Goal: Information Seeking & Learning: Understand process/instructions

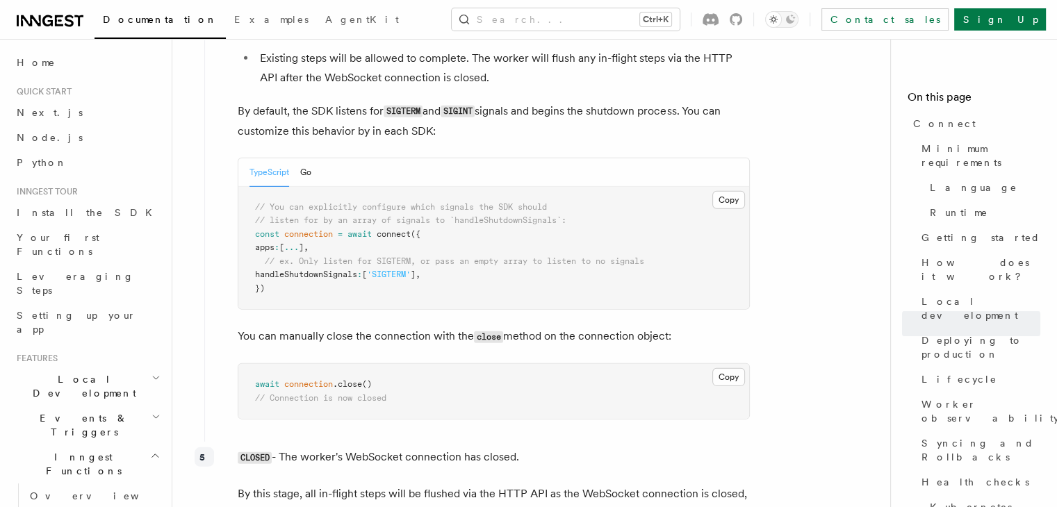
scroll to position [4054, 0]
click at [42, 104] on link "Next.js" at bounding box center [87, 112] width 152 height 25
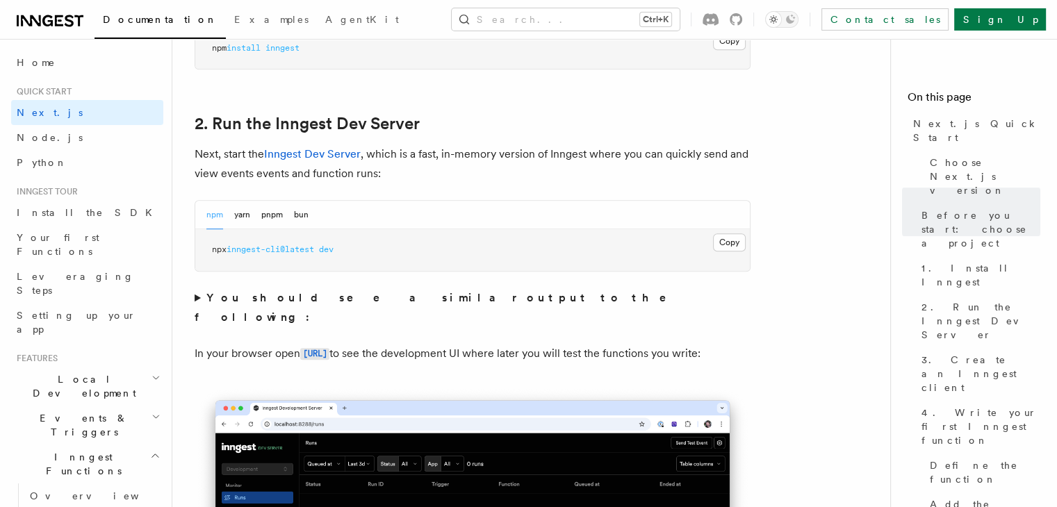
scroll to position [916, 0]
click at [723, 245] on button "Copy Copied" at bounding box center [729, 243] width 33 height 18
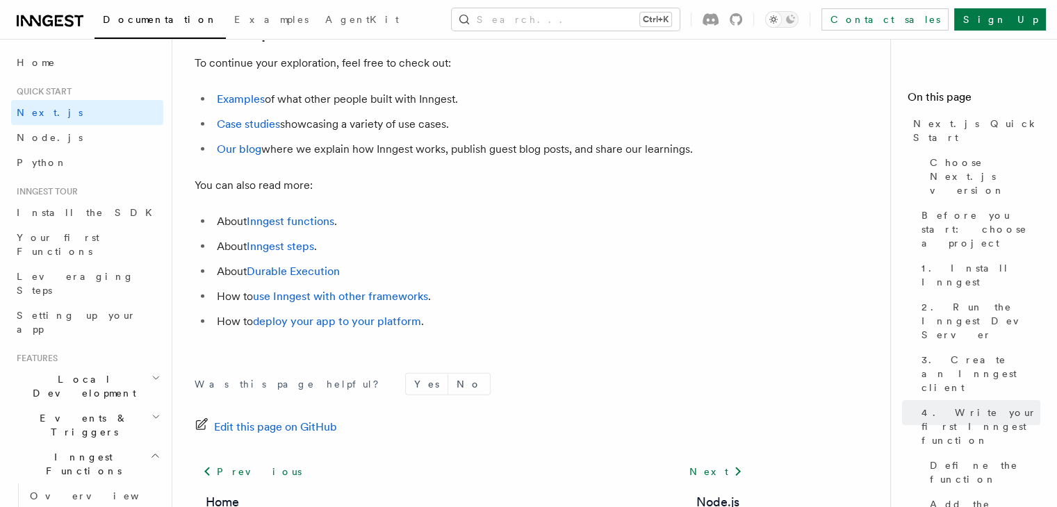
scroll to position [8857, 0]
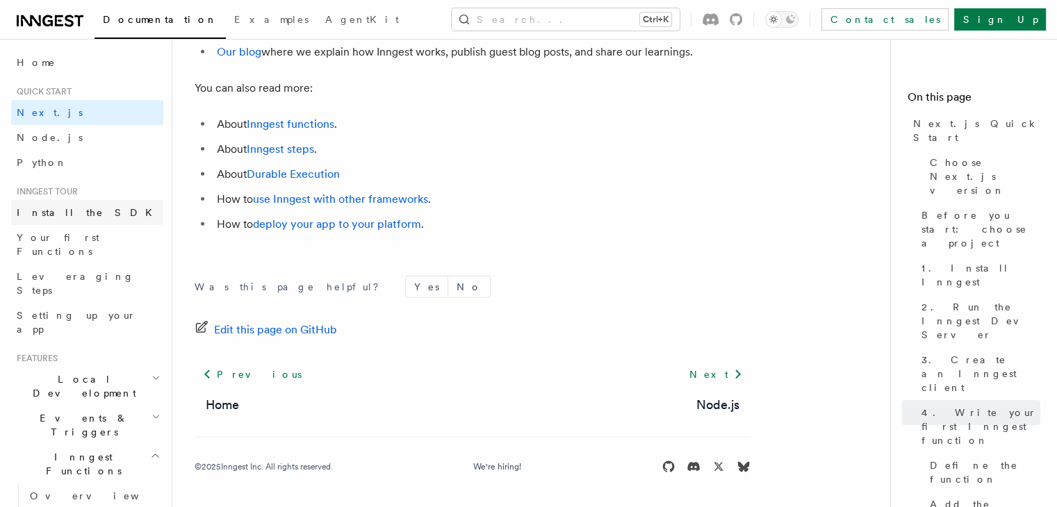
click at [62, 222] on link "Install the SDK" at bounding box center [87, 212] width 152 height 25
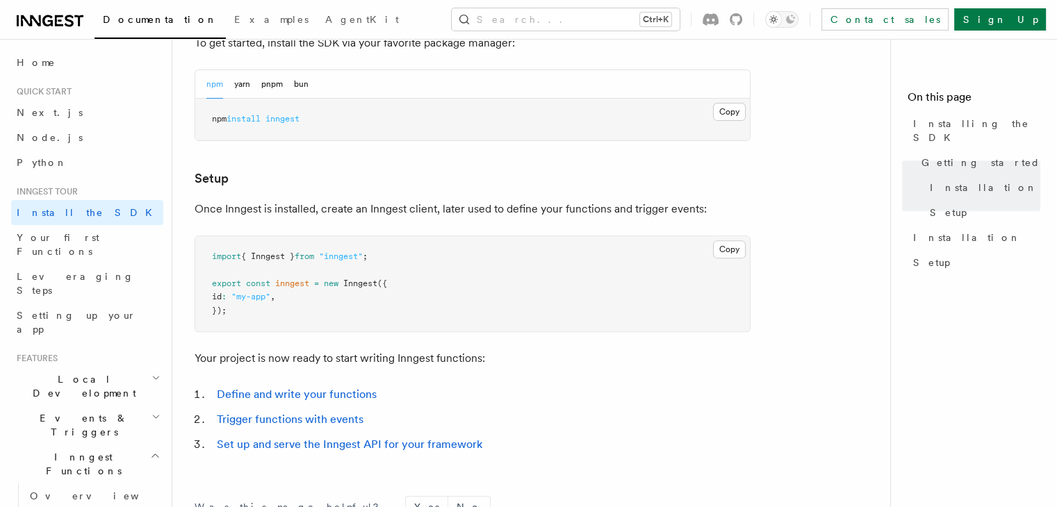
scroll to position [427, 0]
click at [53, 248] on link "Your first Functions" at bounding box center [87, 244] width 152 height 39
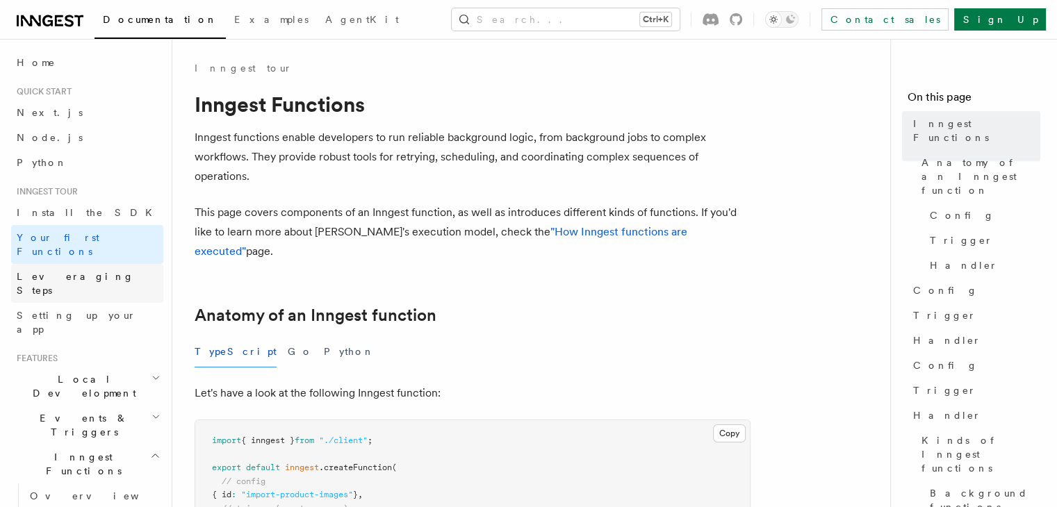
click at [53, 271] on span "Leveraging Steps" at bounding box center [75, 283] width 117 height 25
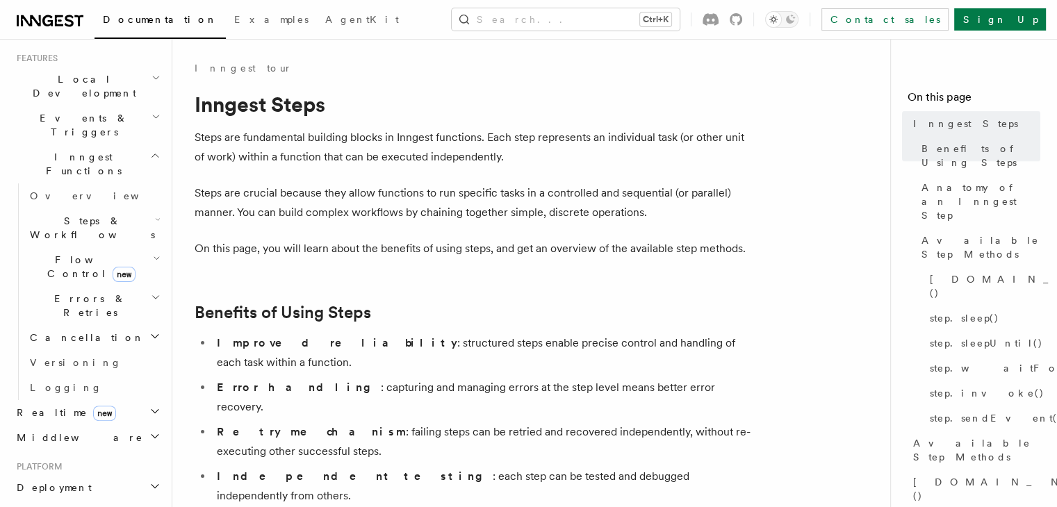
scroll to position [444, 0]
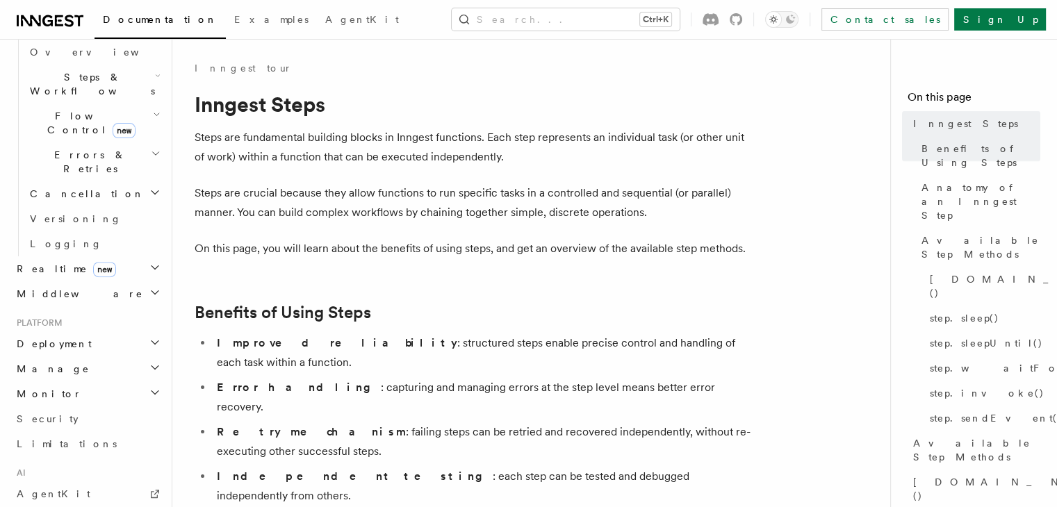
click at [69, 337] on span "Deployment" at bounding box center [51, 344] width 81 height 14
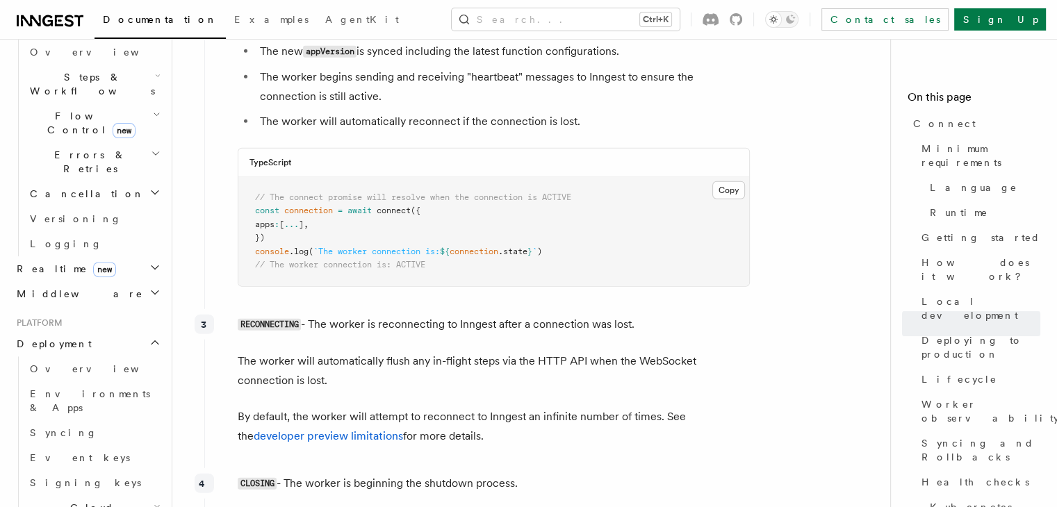
scroll to position [3562, 0]
